Goal: Information Seeking & Learning: Learn about a topic

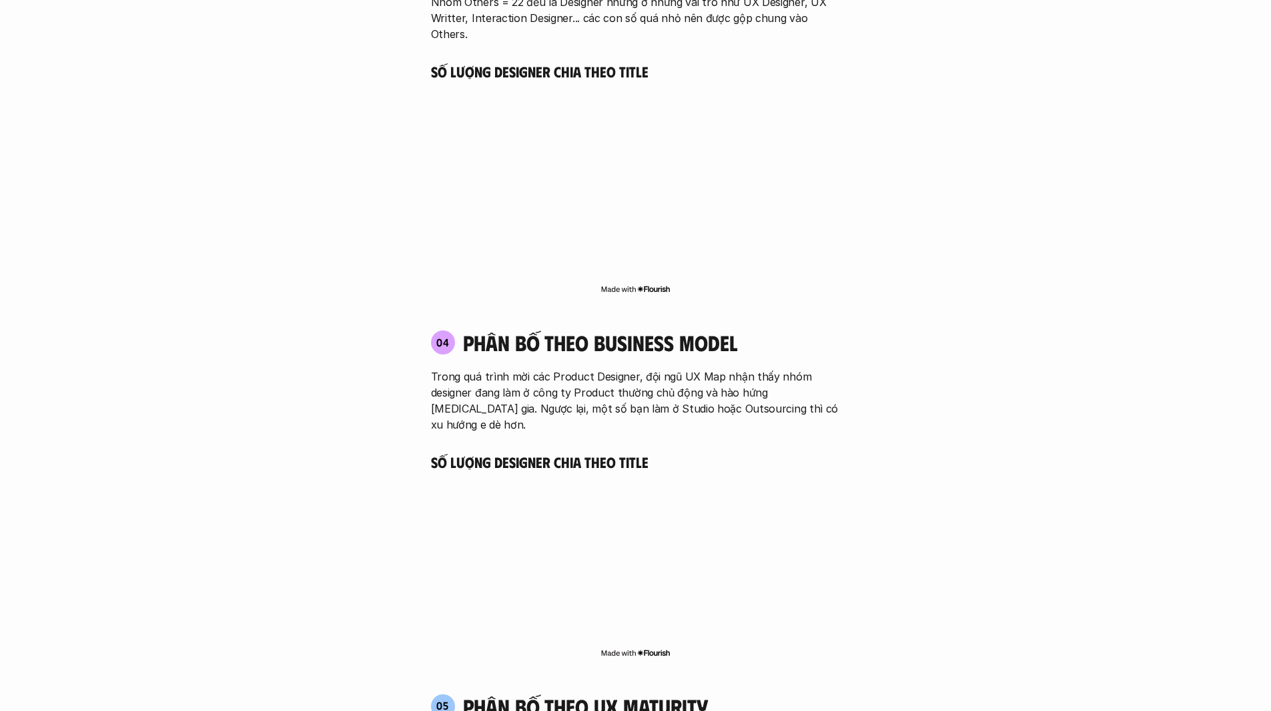
scroll to position [2469, 0]
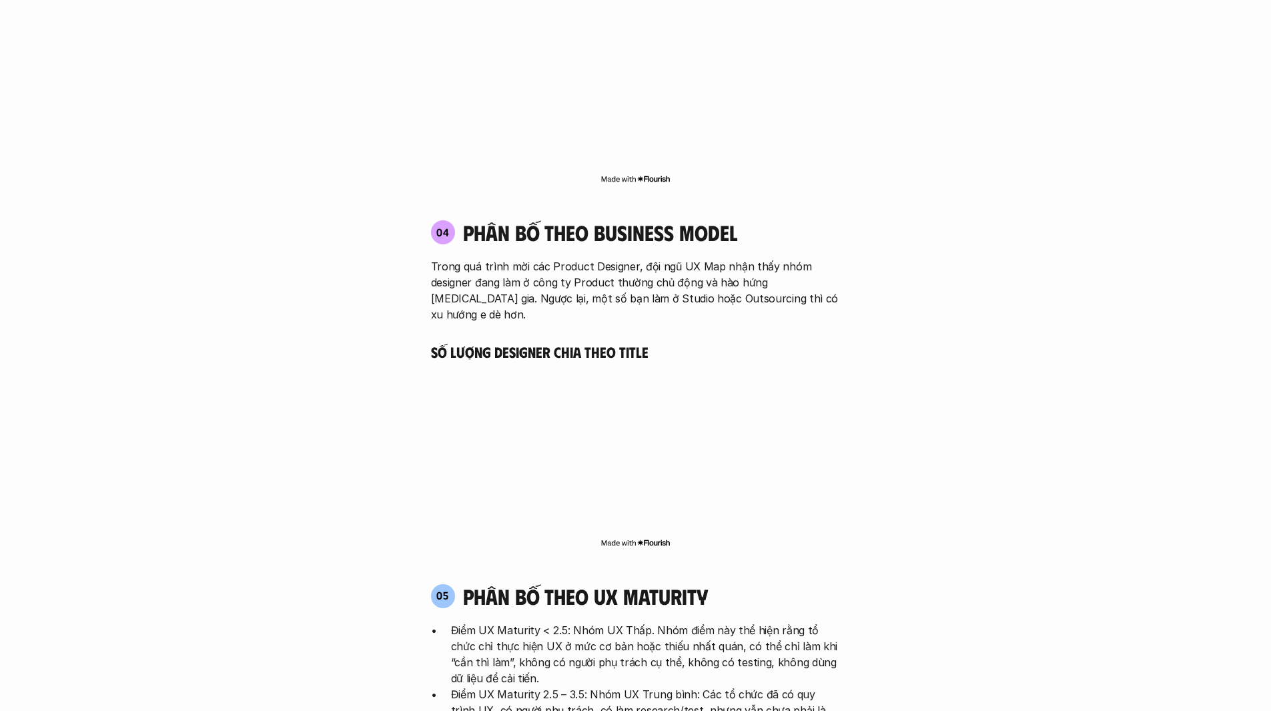
click at [719, 258] on p "Trong quá trình mời các Product Designer, đội ngũ UX Map nhận thấy nhóm designe…" at bounding box center [636, 290] width 410 height 64
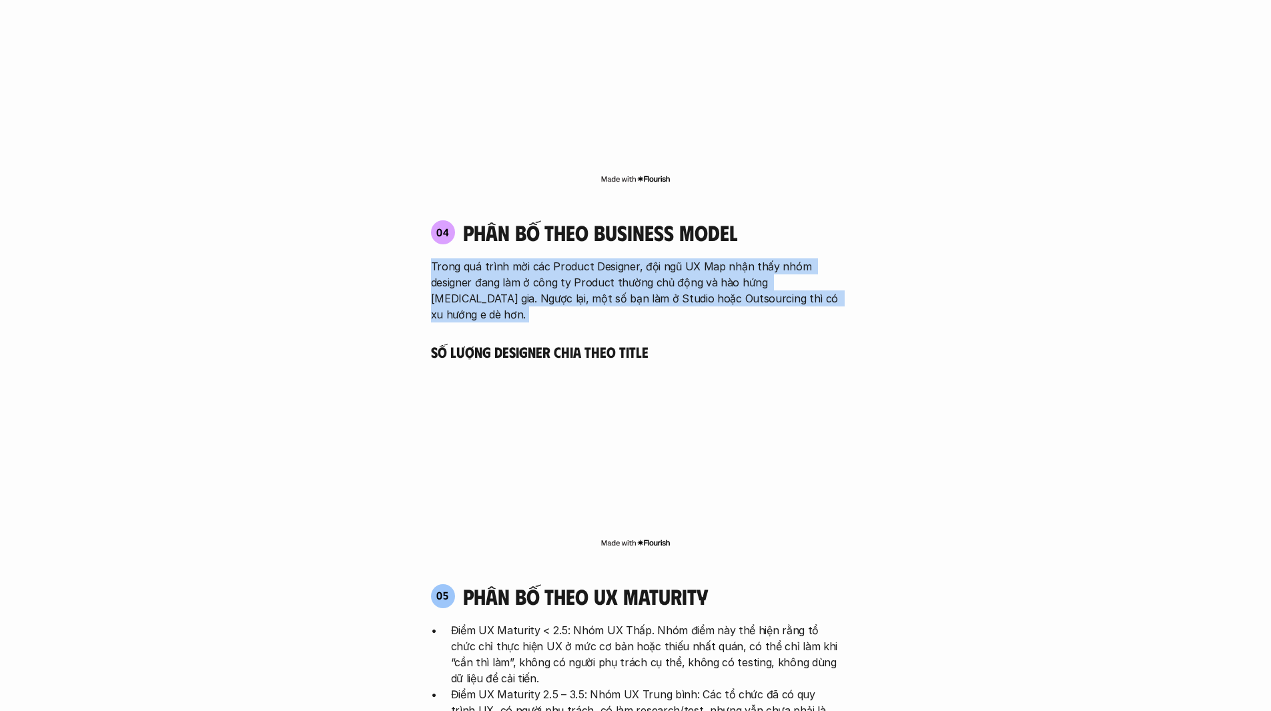
click at [719, 258] on p "Trong quá trình mời các Product Designer, đội ngũ UX Map nhận thấy nhóm designe…" at bounding box center [636, 290] width 410 height 64
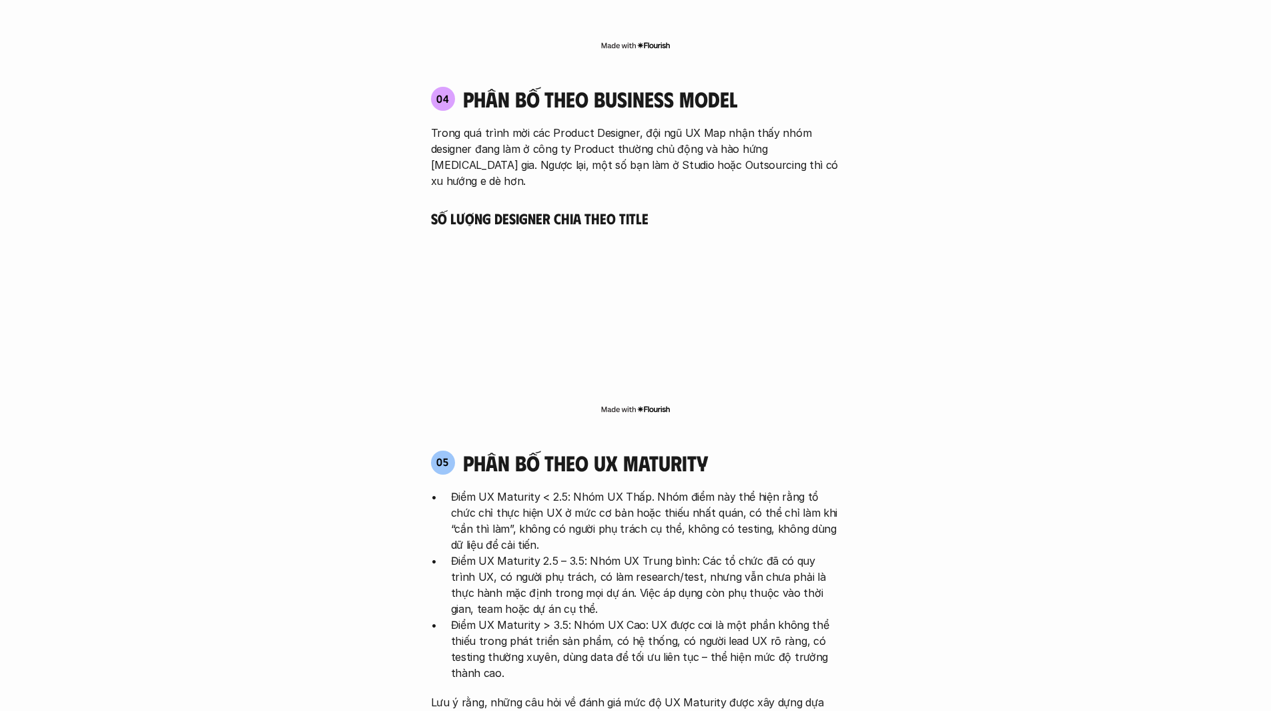
click at [693, 488] on p "Điểm UX Maturity < 2.5: Nhóm UX Thấp. Nhóm điểm này thể hiện rằng tổ chức chỉ t…" at bounding box center [646, 520] width 390 height 64
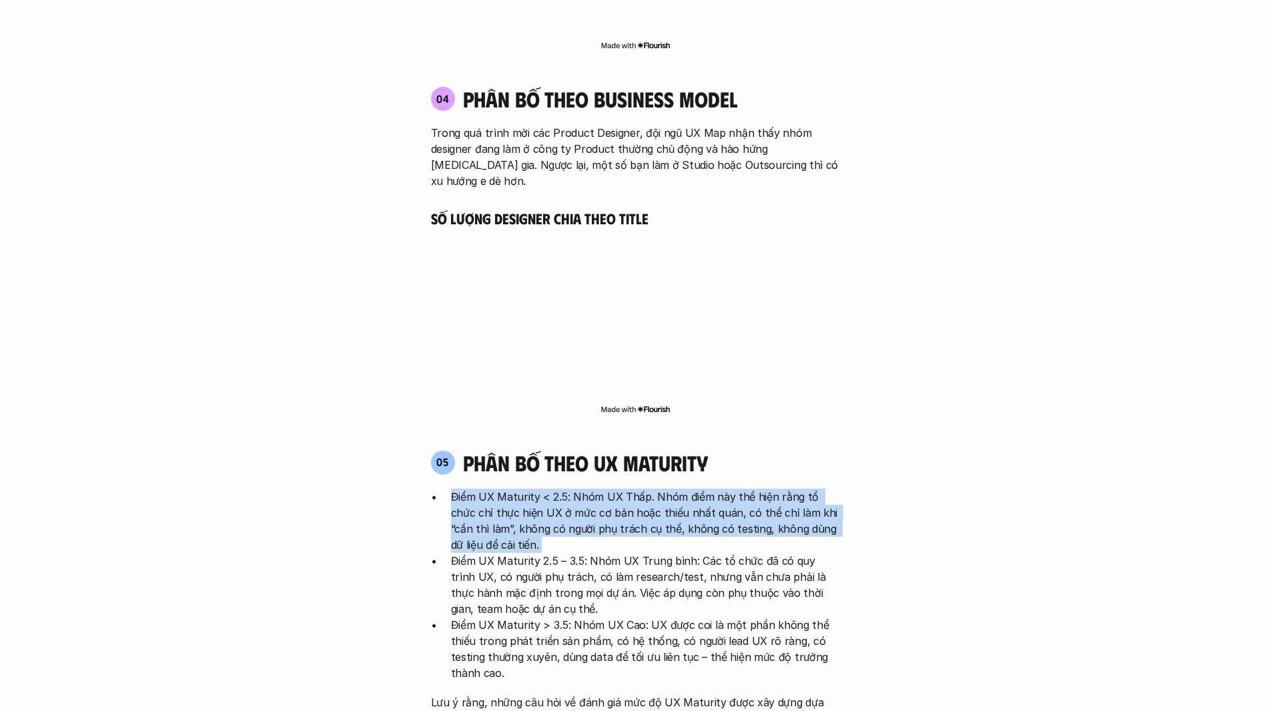
click at [693, 488] on p "Điểm UX Maturity < 2.5: Nhóm UX Thấp. Nhóm điểm này thể hiện rằng tổ chức chỉ t…" at bounding box center [646, 520] width 390 height 64
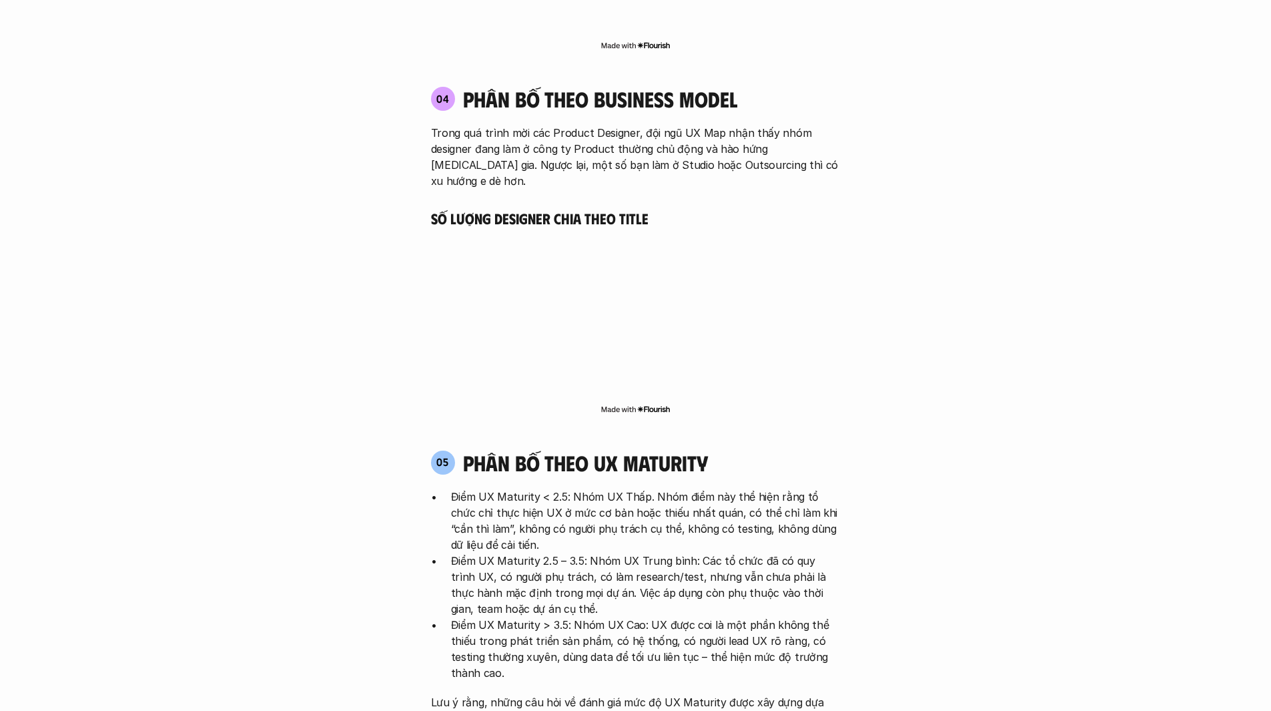
click at [665, 552] on p "Điểm UX Maturity 2.5 – 3.5: Nhóm UX Trung bình: Các tổ chức đã có quy trình UX,…" at bounding box center [646, 584] width 390 height 64
click at [666, 552] on p "Điểm UX Maturity 2.5 – 3.5: Nhóm UX Trung bình: Các tổ chức đã có quy trình UX,…" at bounding box center [646, 584] width 390 height 64
click at [665, 552] on p "Điểm UX Maturity 2.5 – 3.5: Nhóm UX Trung bình: Các tổ chức đã có quy trình UX,…" at bounding box center [646, 584] width 390 height 64
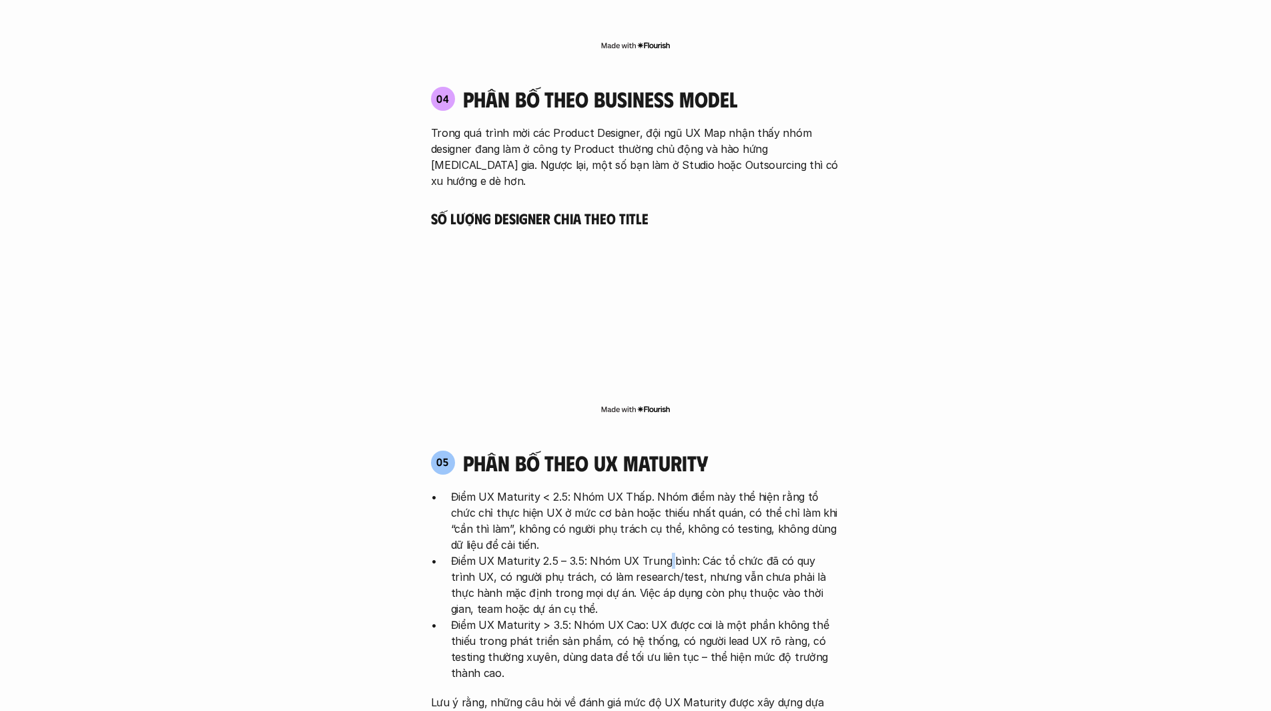
click at [665, 552] on p "Điểm UX Maturity 2.5 – 3.5: Nhóm UX Trung bình: Các tổ chức đã có quy trình UX,…" at bounding box center [646, 584] width 390 height 64
click at [831, 552] on p "Điểm UX Maturity 2.5 – 3.5: Nhóm UX Trung bình: Các tổ chức đã có quy trình UX,…" at bounding box center [646, 584] width 390 height 64
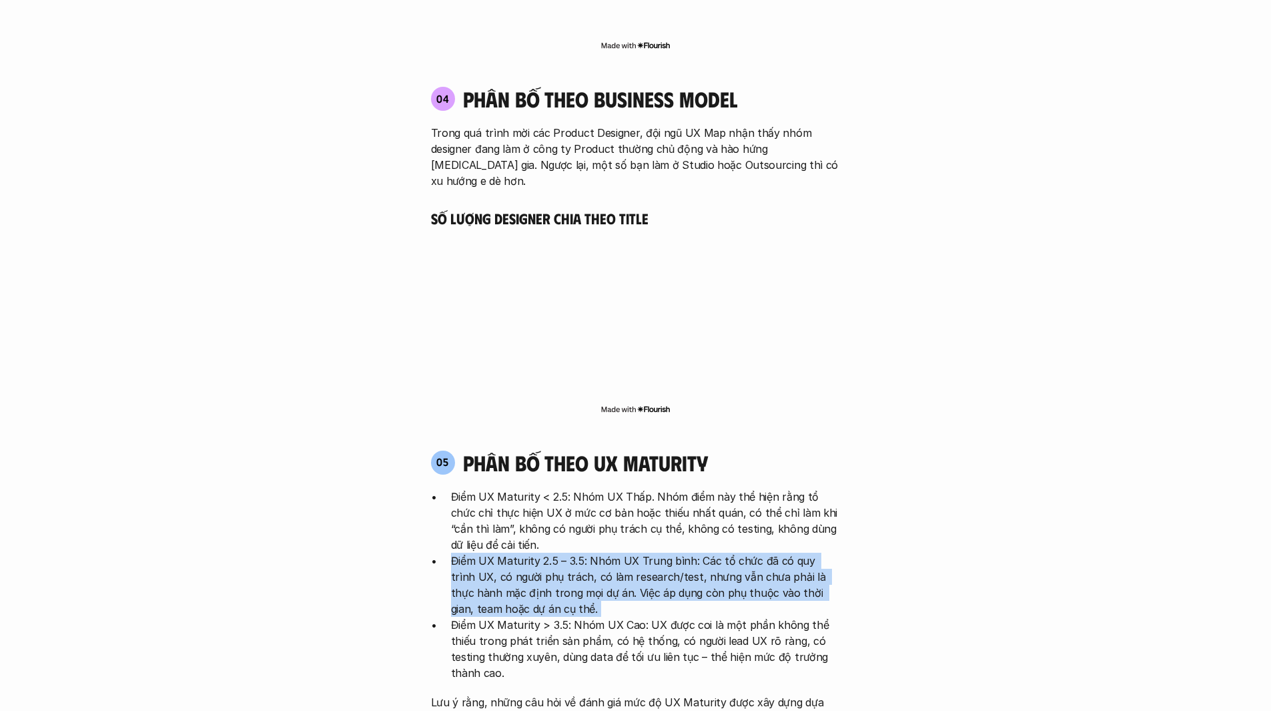
click at [831, 552] on p "Điểm UX Maturity 2.5 – 3.5: Nhóm UX Trung bình: Các tổ chức đã có quy trình UX,…" at bounding box center [646, 584] width 390 height 64
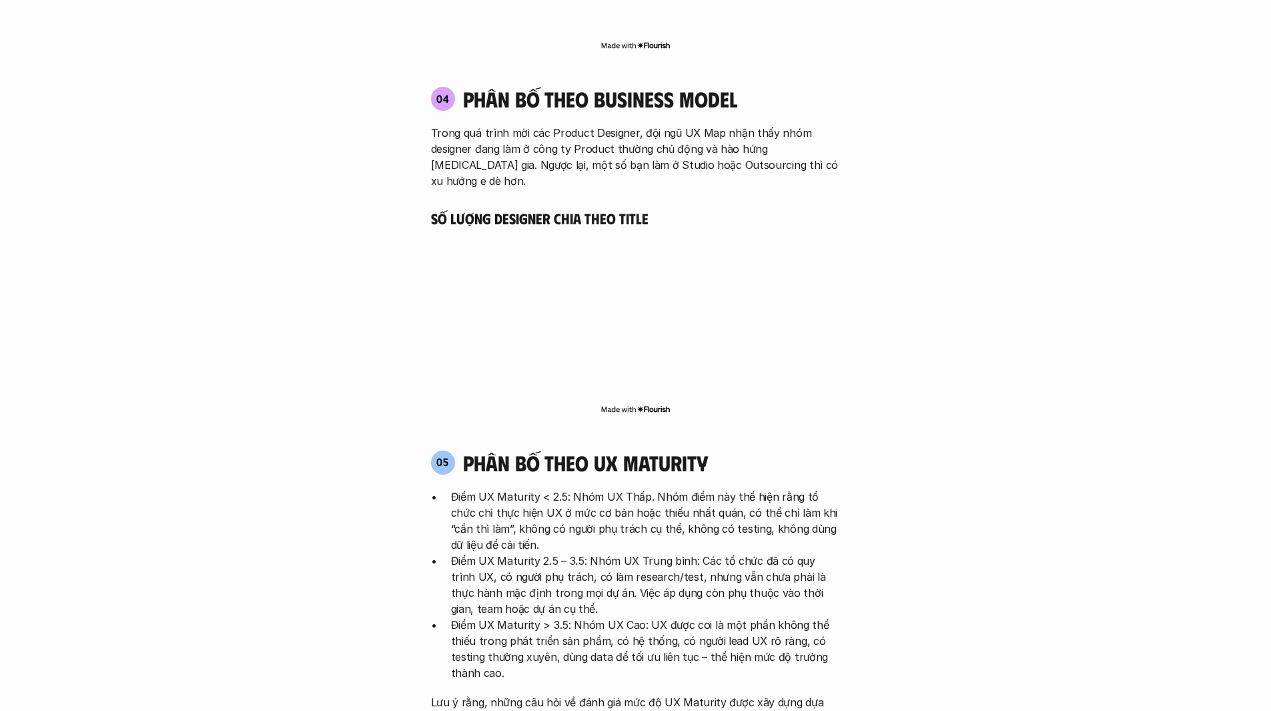
click at [677, 617] on p "Điểm UX Maturity > 3.5: Nhóm UX Cao: UX được coi là một phần không thể thiếu tr…" at bounding box center [646, 649] width 390 height 64
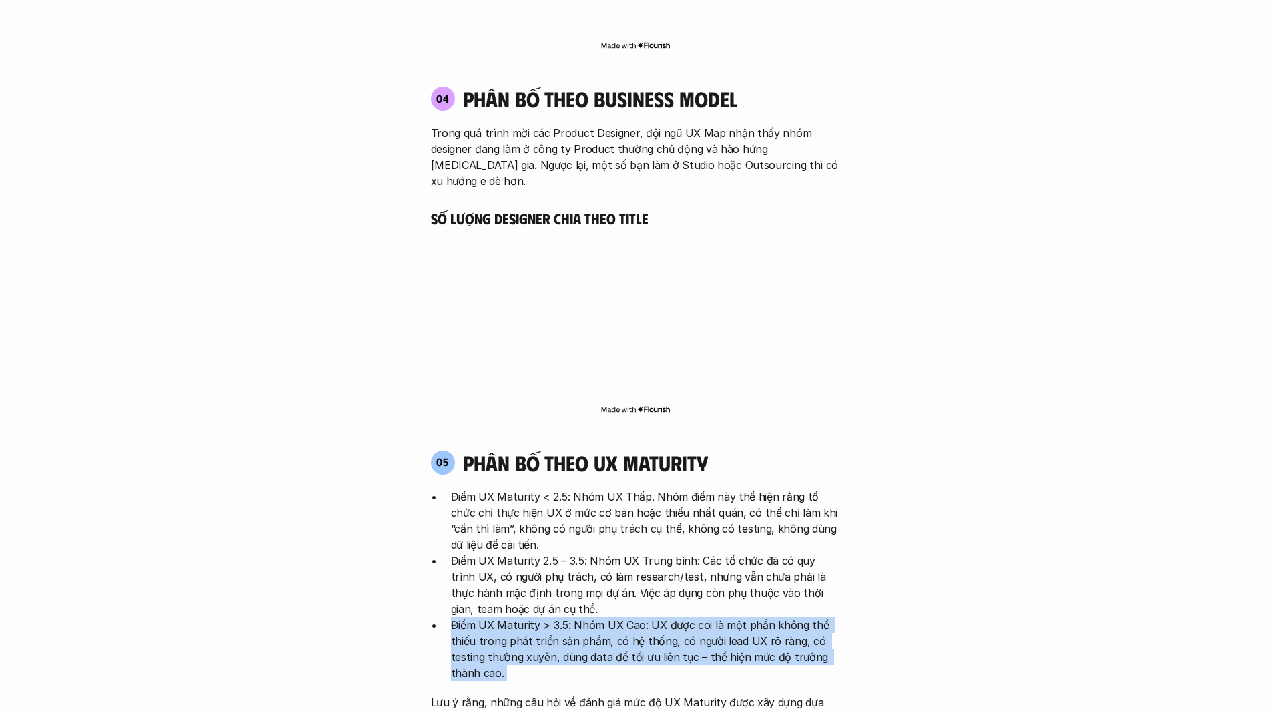
click at [677, 617] on p "Điểm UX Maturity > 3.5: Nhóm UX Cao: UX được coi là một phần không thể thiếu tr…" at bounding box center [646, 649] width 390 height 64
click at [625, 617] on p "Điểm UX Maturity > 3.5: Nhóm UX Cao: UX được coi là một phần không thể thiếu tr…" at bounding box center [646, 649] width 390 height 64
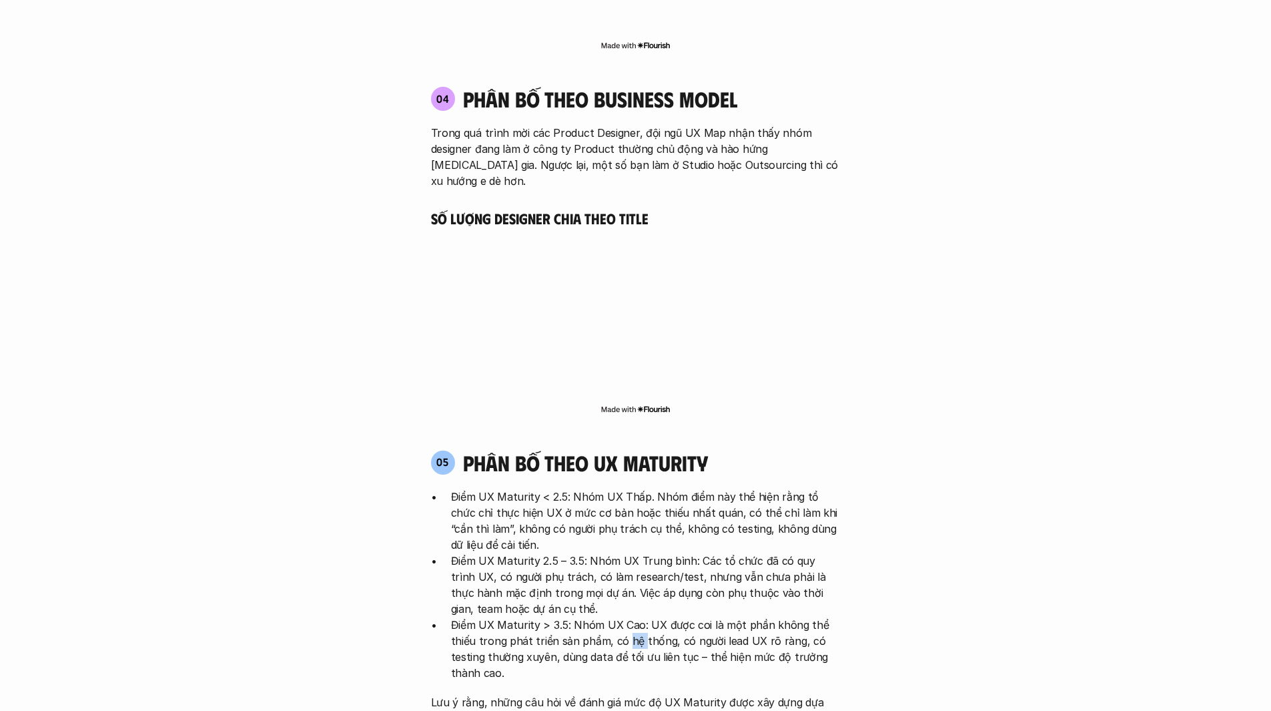
click at [625, 617] on p "Điểm UX Maturity > 3.5: Nhóm UX Cao: UX được coi là một phần không thể thiếu tr…" at bounding box center [646, 649] width 390 height 64
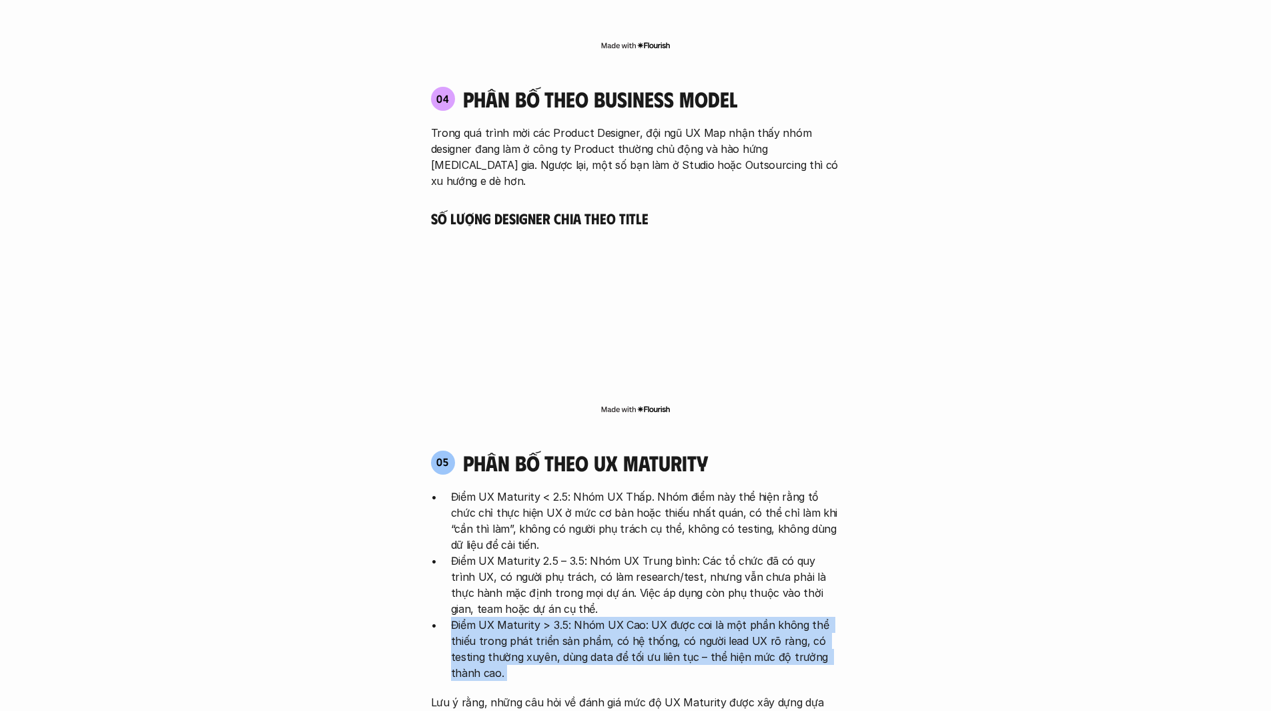
click at [625, 617] on p "Điểm UX Maturity > 3.5: Nhóm UX Cao: UX được coi là một phần không thể thiếu tr…" at bounding box center [646, 649] width 390 height 64
click at [616, 617] on p "Điểm UX Maturity > 3.5: Nhóm UX Cao: UX được coi là một phần không thể thiếu tr…" at bounding box center [646, 649] width 390 height 64
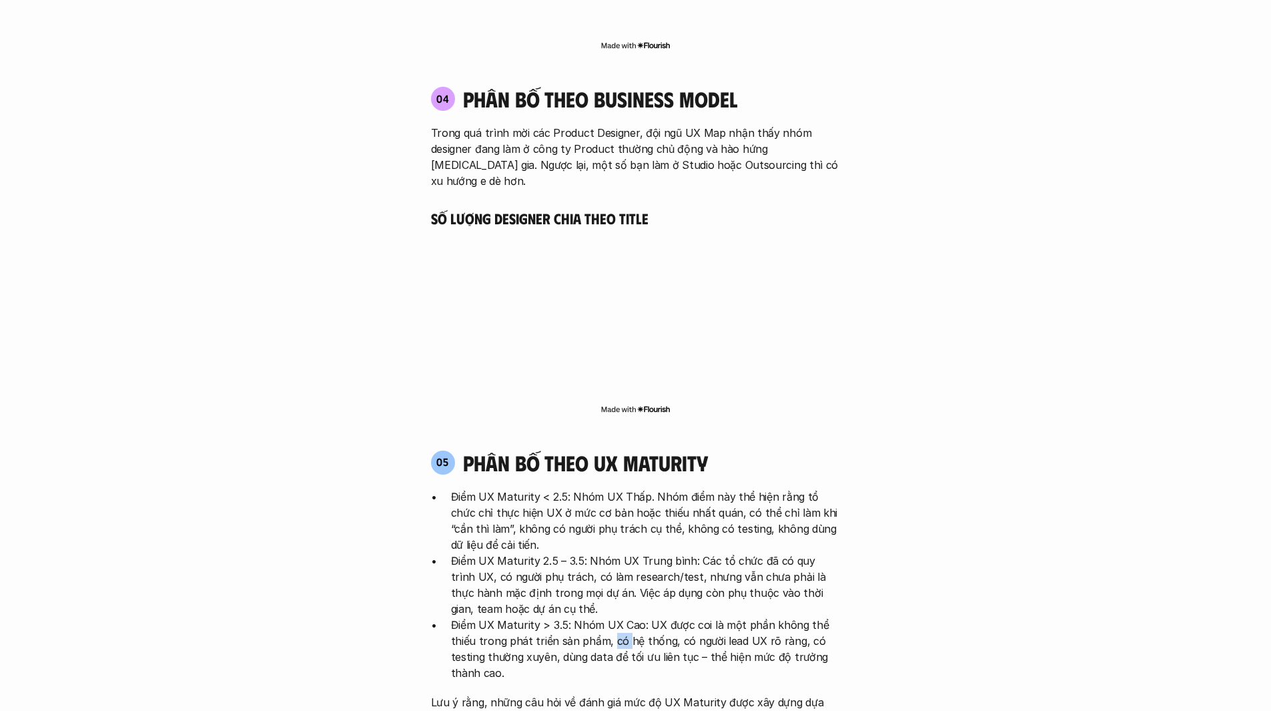
click at [616, 617] on p "Điểm UX Maturity > 3.5: Nhóm UX Cao: UX được coi là một phần không thể thiếu tr…" at bounding box center [646, 649] width 390 height 64
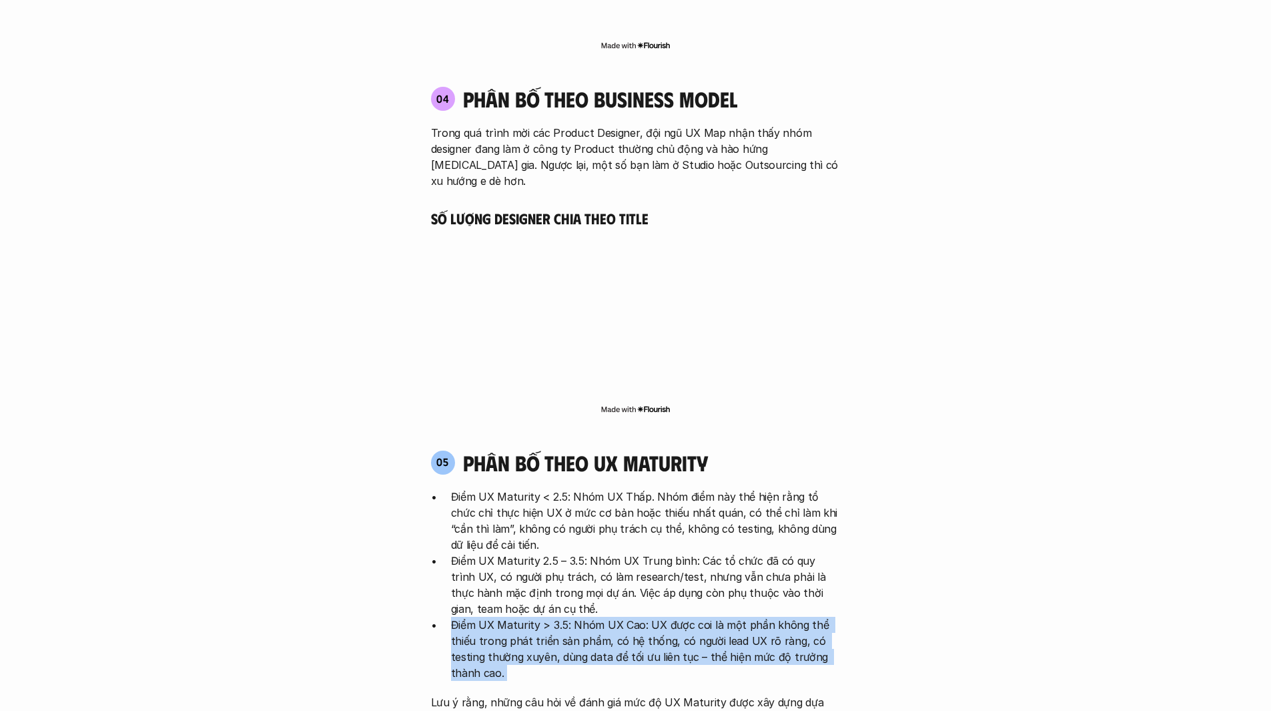
click at [616, 617] on p "Điểm UX Maturity > 3.5: Nhóm UX Cao: UX được coi là một phần không thể thiếu tr…" at bounding box center [646, 649] width 390 height 64
click at [584, 617] on p "Điểm UX Maturity > 3.5: Nhóm UX Cao: UX được coi là một phần không thể thiếu tr…" at bounding box center [646, 649] width 390 height 64
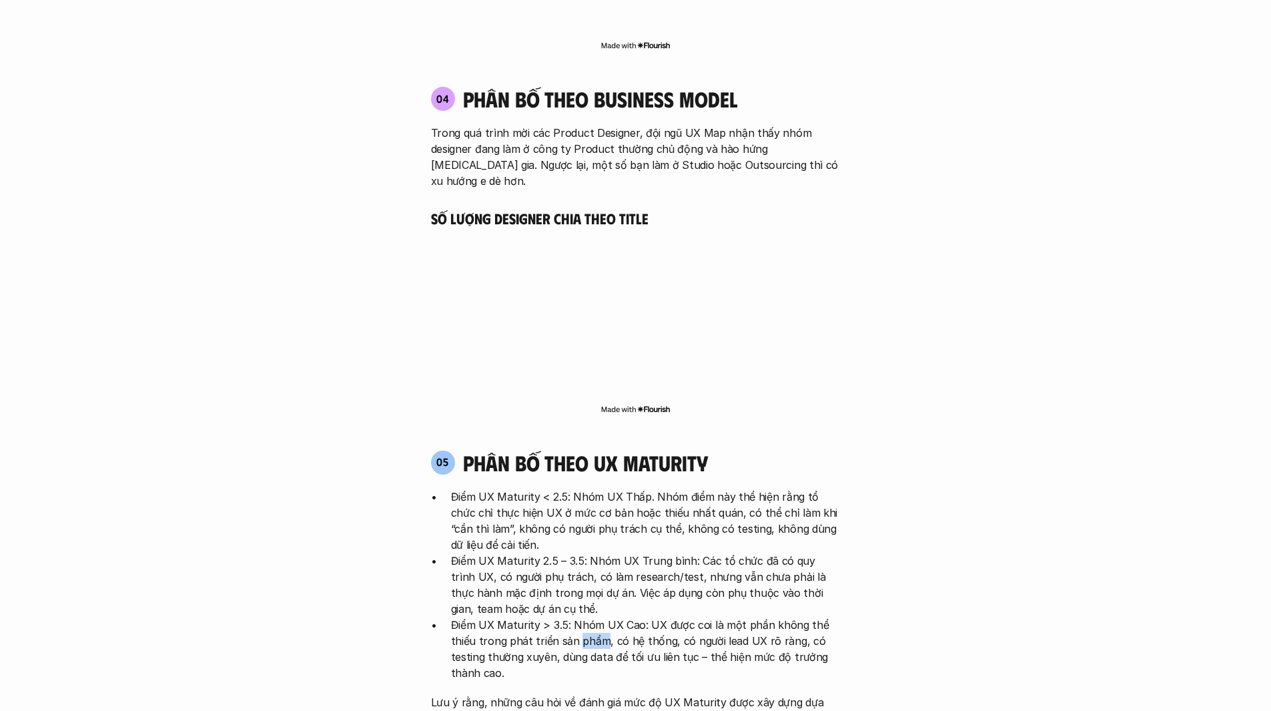
click at [584, 617] on p "Điểm UX Maturity > 3.5: Nhóm UX Cao: UX được coi là một phần không thể thiếu tr…" at bounding box center [646, 649] width 390 height 64
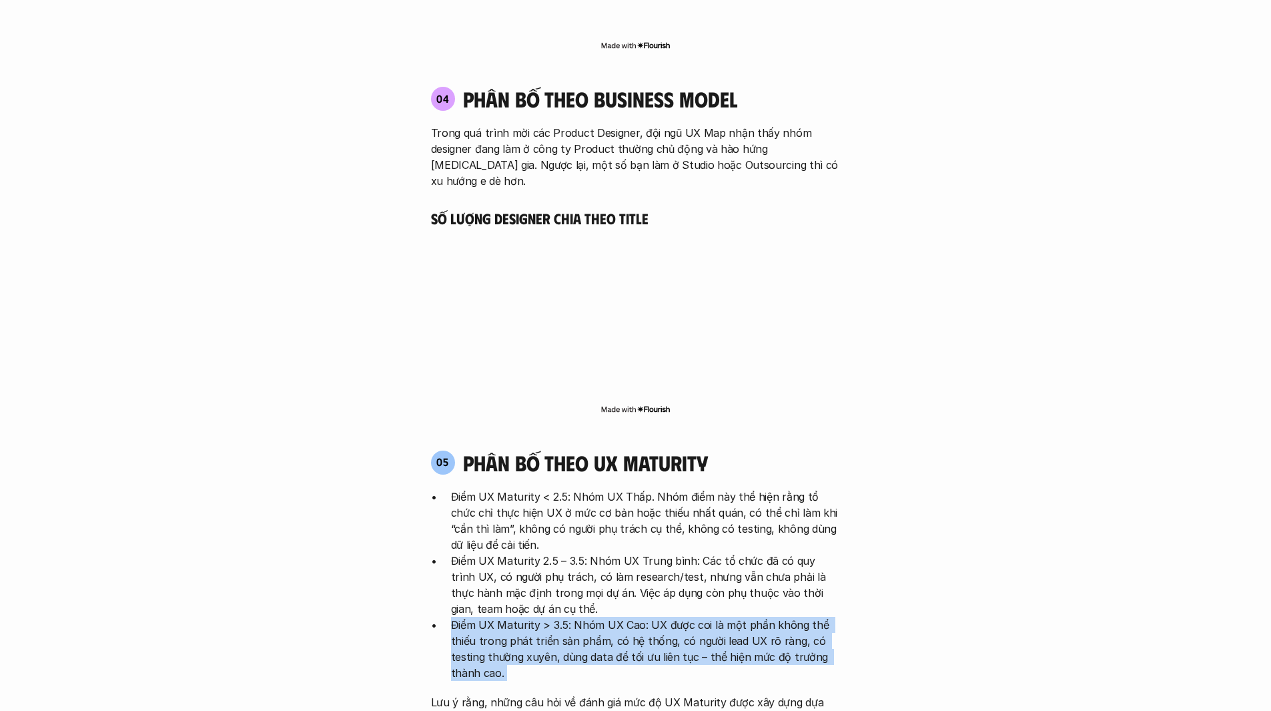
click at [584, 617] on p "Điểm UX Maturity > 3.5: Nhóm UX Cao: UX được coi là một phần không thể thiếu tr…" at bounding box center [646, 649] width 390 height 64
click at [554, 617] on p "Điểm UX Maturity > 3.5: Nhóm UX Cao: UX được coi là một phần không thể thiếu tr…" at bounding box center [646, 649] width 390 height 64
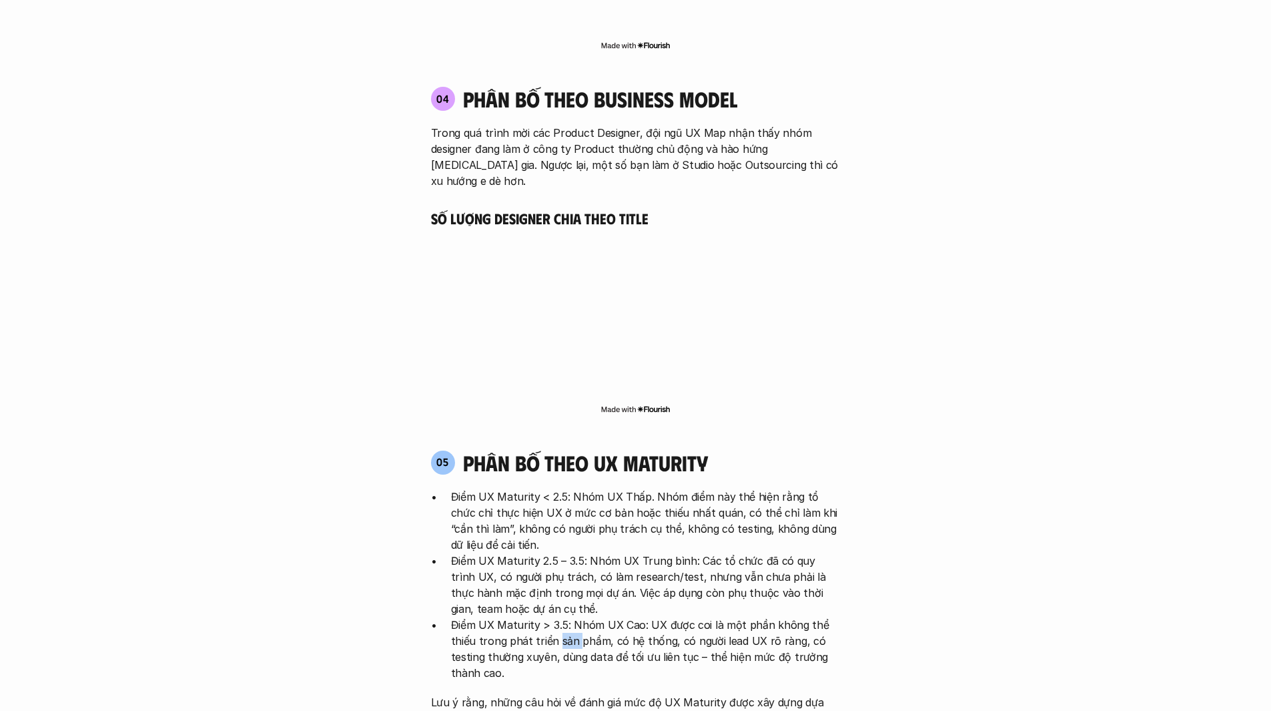
click at [554, 617] on p "Điểm UX Maturity > 3.5: Nhóm UX Cao: UX được coi là một phần không thể thiếu tr…" at bounding box center [646, 649] width 390 height 64
click at [542, 617] on p "Điểm UX Maturity > 3.5: Nhóm UX Cao: UX được coi là một phần không thể thiếu tr…" at bounding box center [646, 649] width 390 height 64
click at [481, 617] on p "Điểm UX Maturity > 3.5: Nhóm UX Cao: UX được coi là một phần không thể thiếu tr…" at bounding box center [646, 649] width 390 height 64
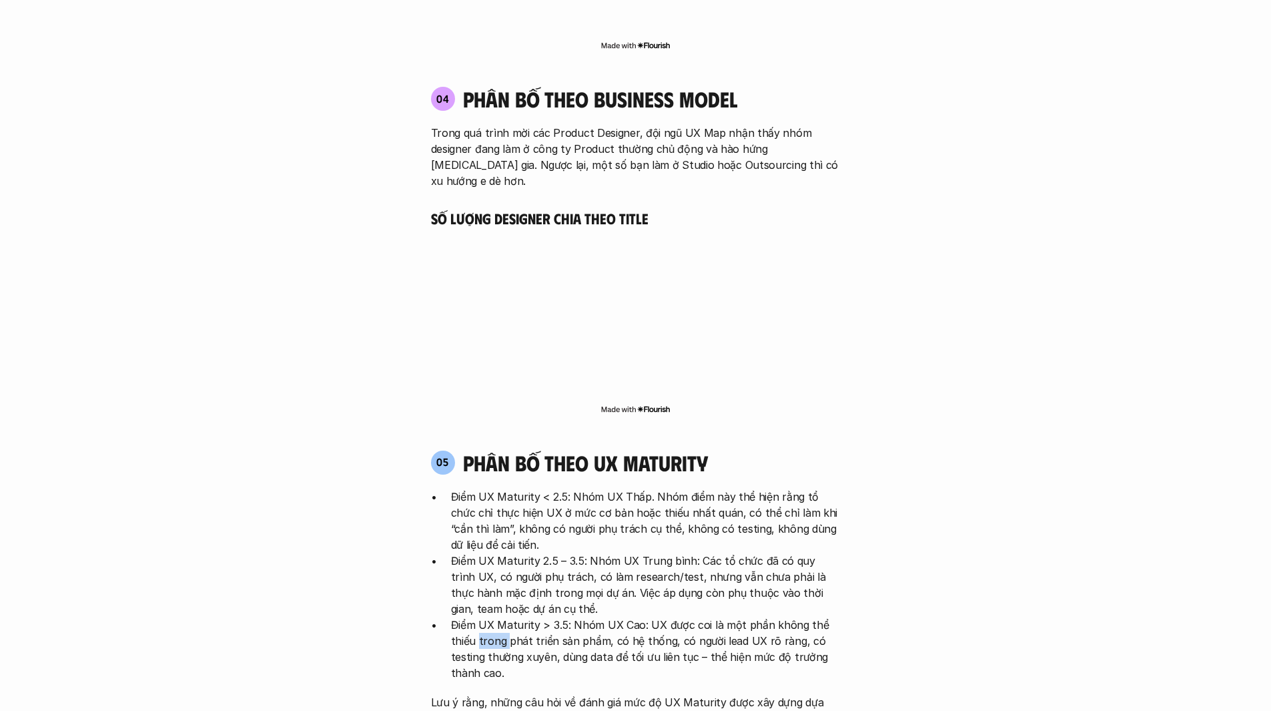
click at [478, 617] on p "Điểm UX Maturity > 3.5: Nhóm UX Cao: UX được coi là một phần không thể thiếu tr…" at bounding box center [646, 649] width 390 height 64
click at [456, 617] on p "Điểm UX Maturity > 3.5: Nhóm UX Cao: UX được coi là một phần không thể thiếu tr…" at bounding box center [646, 649] width 390 height 64
click at [470, 617] on p "Điểm UX Maturity > 3.5: Nhóm UX Cao: UX được coi là một phần không thể thiếu tr…" at bounding box center [646, 649] width 390 height 64
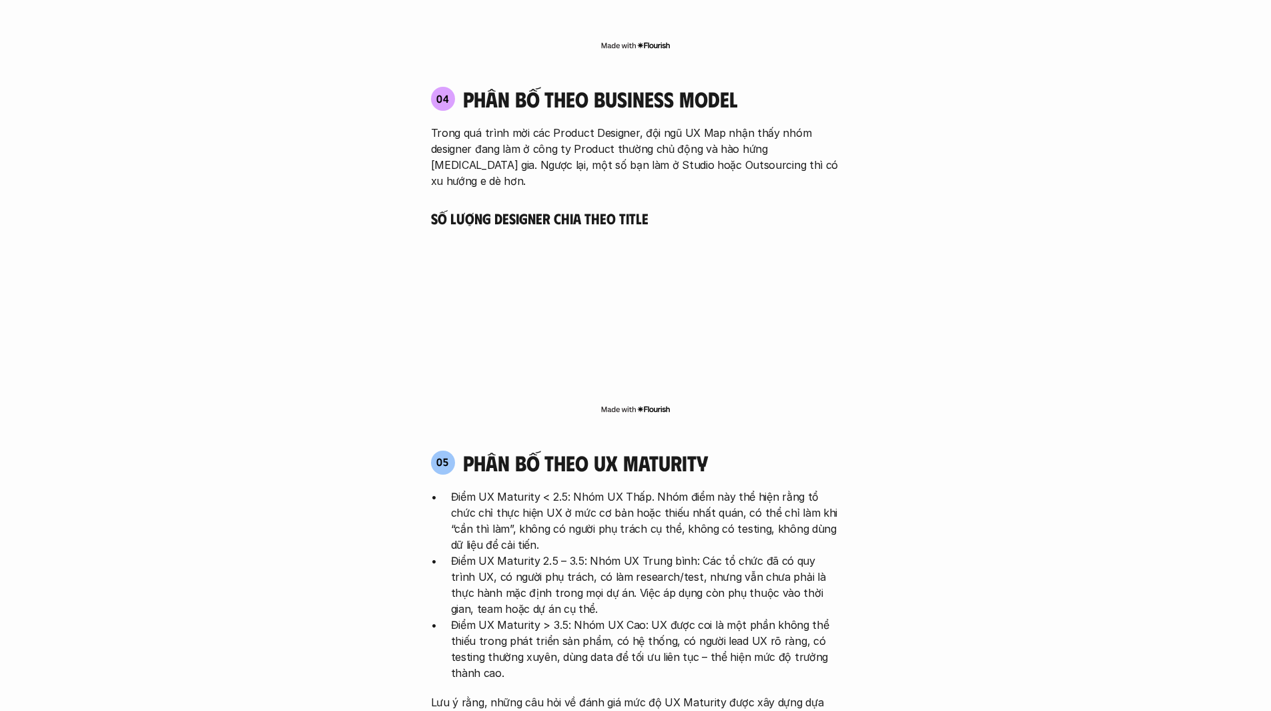
click at [488, 617] on p "Điểm UX Maturity > 3.5: Nhóm UX Cao: UX được coi là một phần không thể thiếu tr…" at bounding box center [646, 649] width 390 height 64
click at [526, 617] on p "Điểm UX Maturity > 3.5: Nhóm UX Cao: UX được coi là một phần không thể thiếu tr…" at bounding box center [646, 649] width 390 height 64
click at [564, 617] on p "Điểm UX Maturity > 3.5: Nhóm UX Cao: UX được coi là một phần không thể thiếu tr…" at bounding box center [646, 649] width 390 height 64
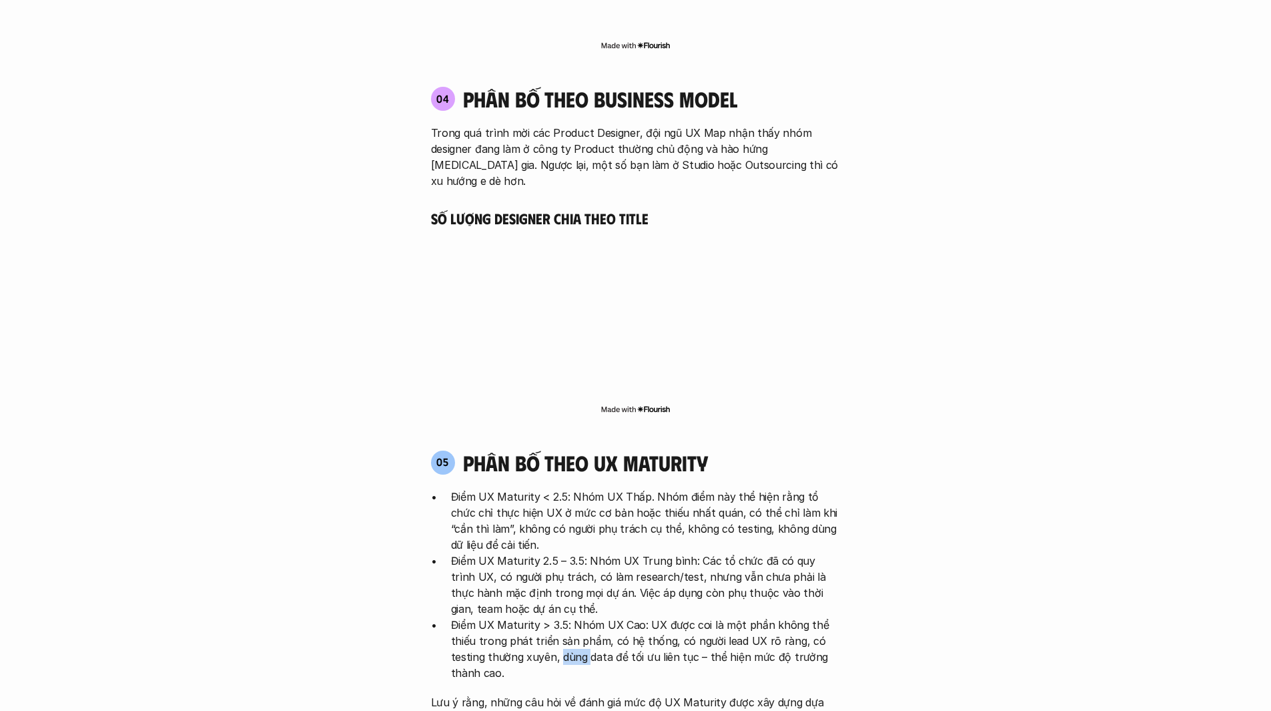
click at [564, 617] on p "Điểm UX Maturity > 3.5: Nhóm UX Cao: UX được coi là một phần không thể thiếu tr…" at bounding box center [646, 649] width 390 height 64
click at [591, 617] on p "Điểm UX Maturity > 3.5: Nhóm UX Cao: UX được coi là một phần không thể thiếu tr…" at bounding box center [646, 649] width 390 height 64
click at [619, 617] on p "Điểm UX Maturity > 3.5: Nhóm UX Cao: UX được coi là một phần không thể thiếu tr…" at bounding box center [646, 649] width 390 height 64
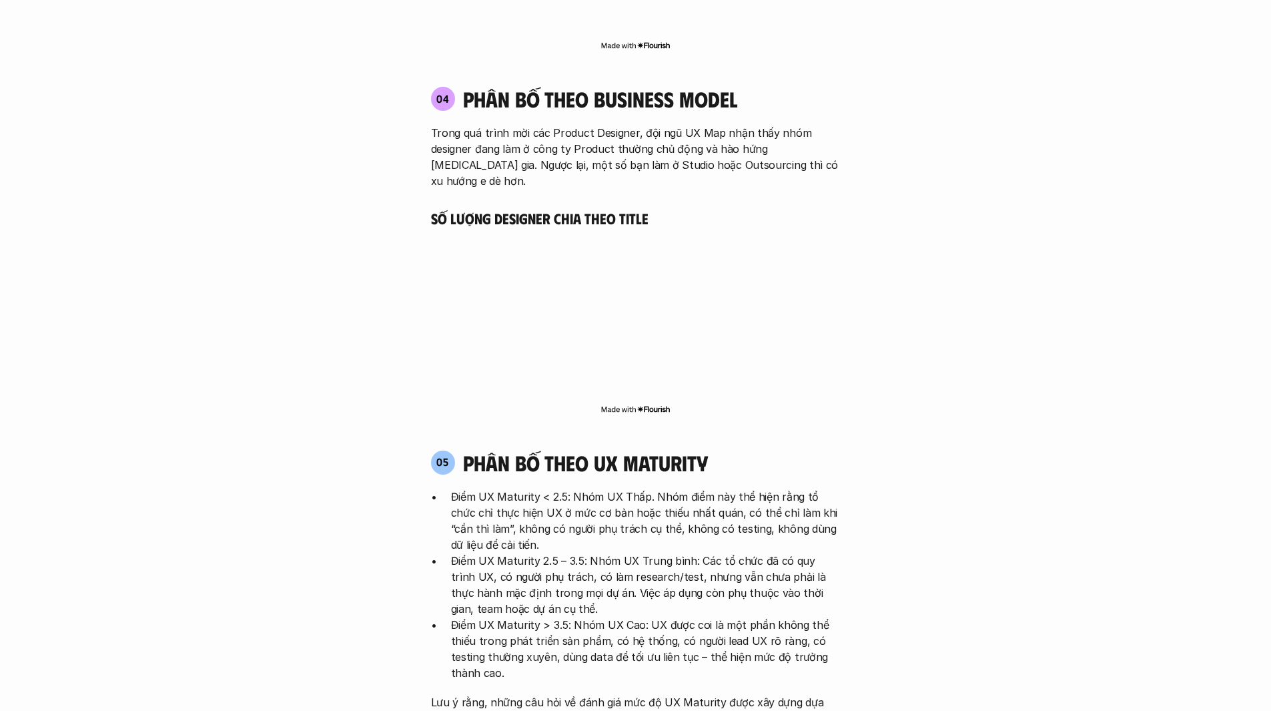
click at [629, 617] on p "Điểm UX Maturity > 3.5: Nhóm UX Cao: UX được coi là một phần không thể thiếu tr…" at bounding box center [646, 649] width 390 height 64
click at [651, 617] on p "Điểm UX Maturity > 3.5: Nhóm UX Cao: UX được coi là một phần không thể thiếu tr…" at bounding box center [646, 649] width 390 height 64
click at [646, 617] on p "Điểm UX Maturity > 3.5: Nhóm UX Cao: UX được coi là một phần không thể thiếu tr…" at bounding box center [646, 649] width 390 height 64
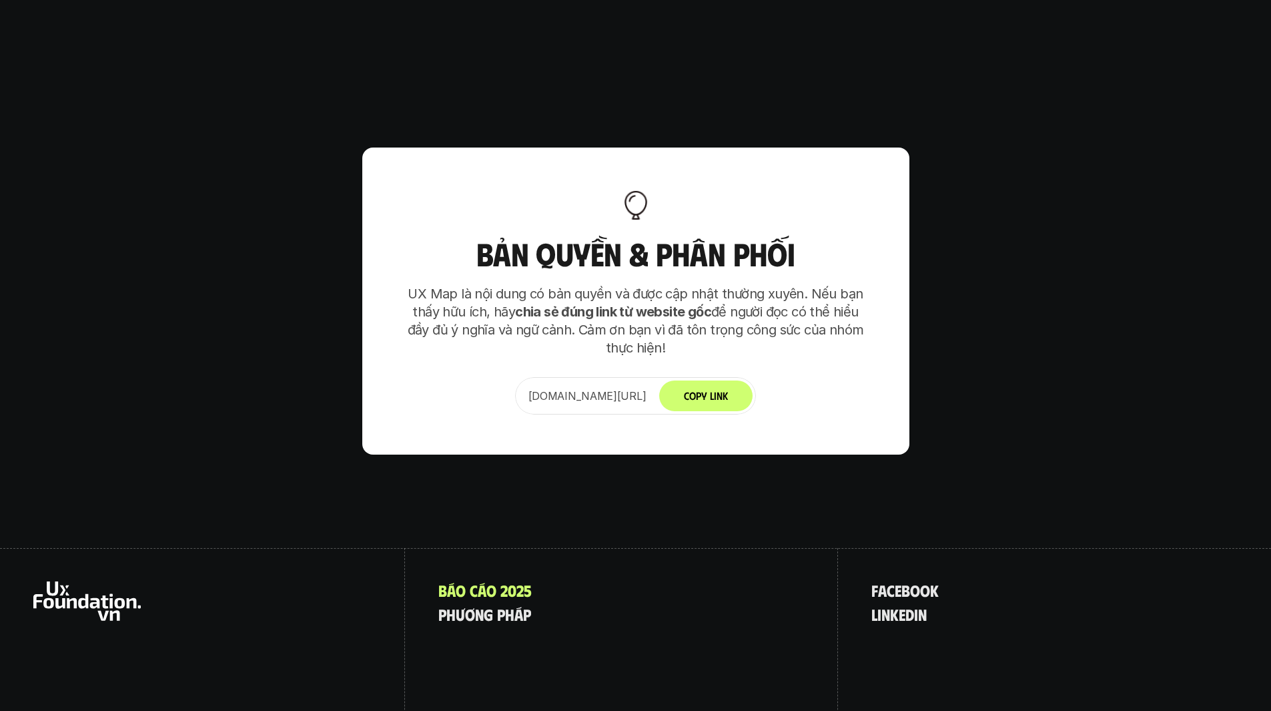
scroll to position [8687, 0]
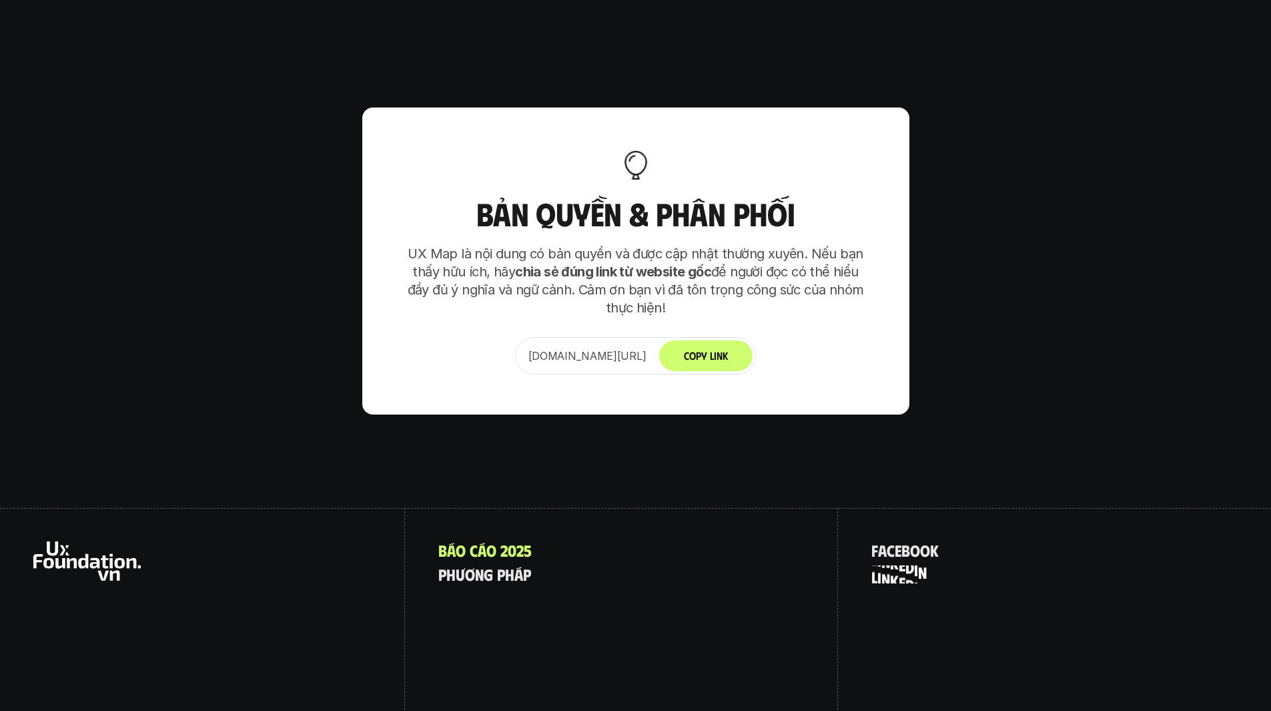
click at [909, 565] on p "l i n k e d i n" at bounding box center [898, 573] width 55 height 17
